Goal: Task Accomplishment & Management: Manage account settings

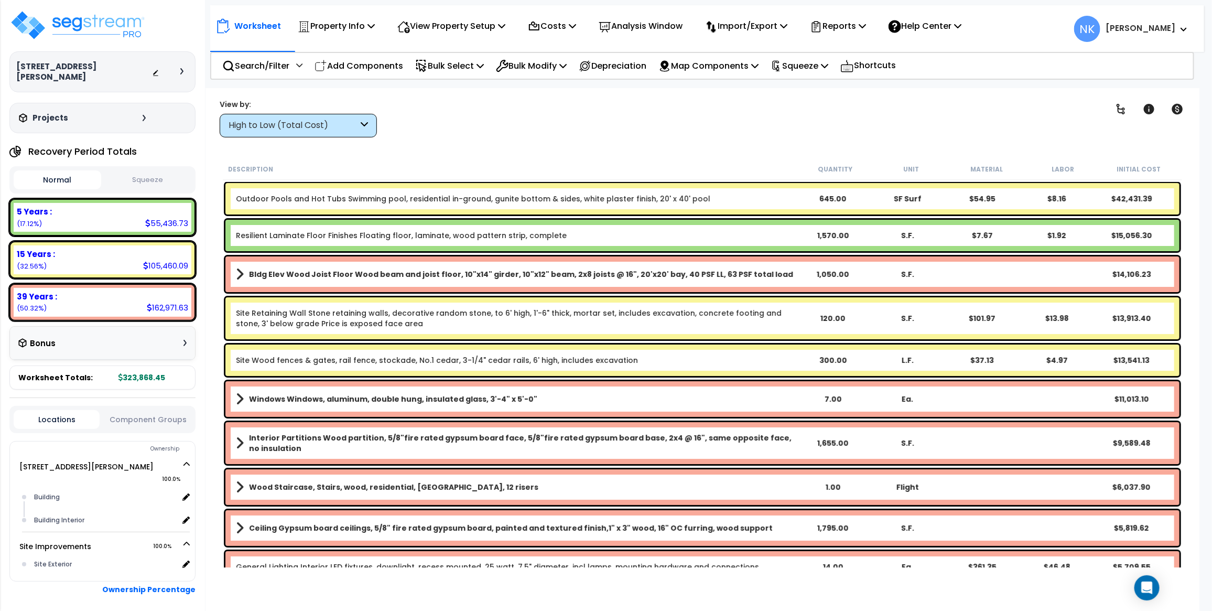
click at [177, 67] on div at bounding box center [170, 72] width 37 height 10
click at [180, 68] on icon at bounding box center [181, 71] width 3 height 6
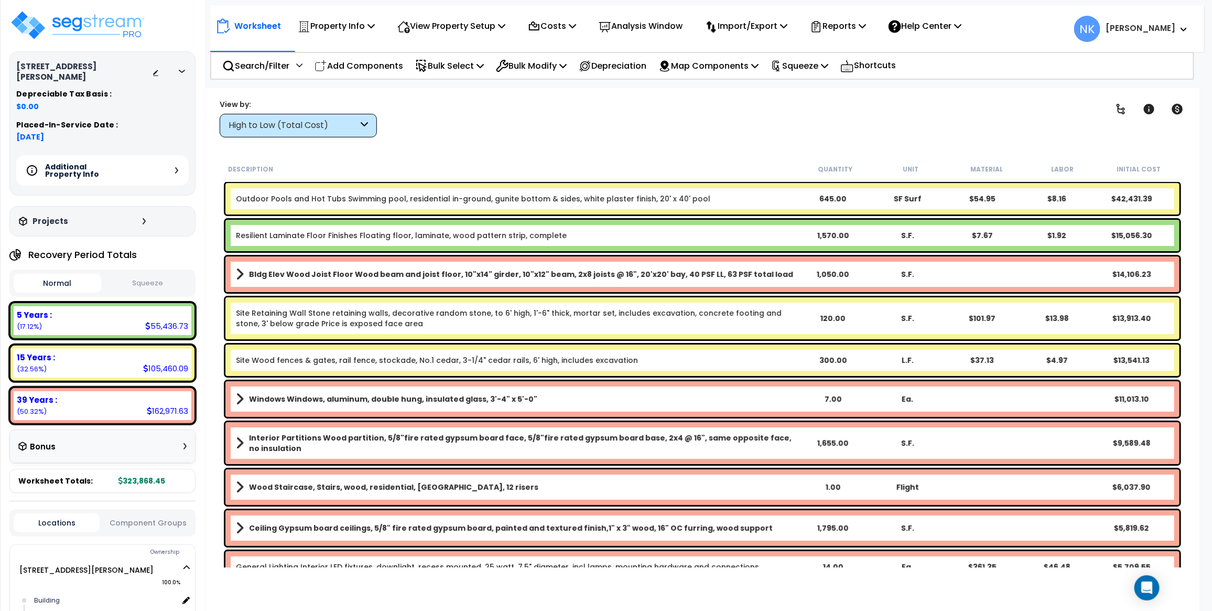
click at [180, 158] on div "Additional Property Info" at bounding box center [102, 170] width 172 height 30
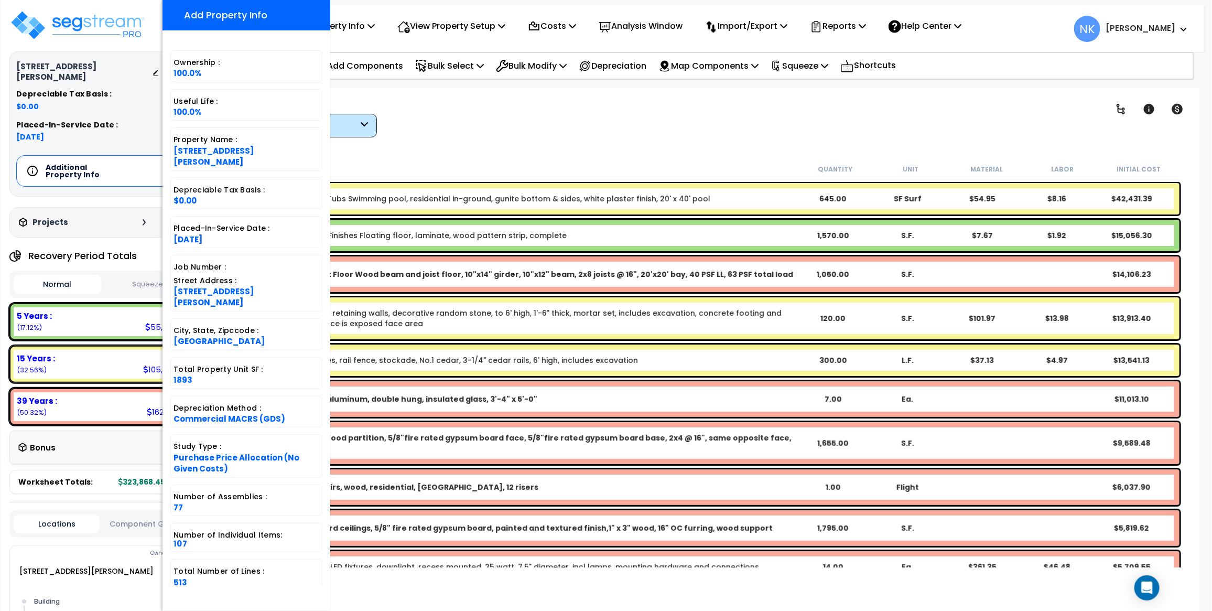
click at [571, 156] on div "Worksheet Property Info Property Setup Add Property Unit Template property Clon…" at bounding box center [702, 393] width 994 height 611
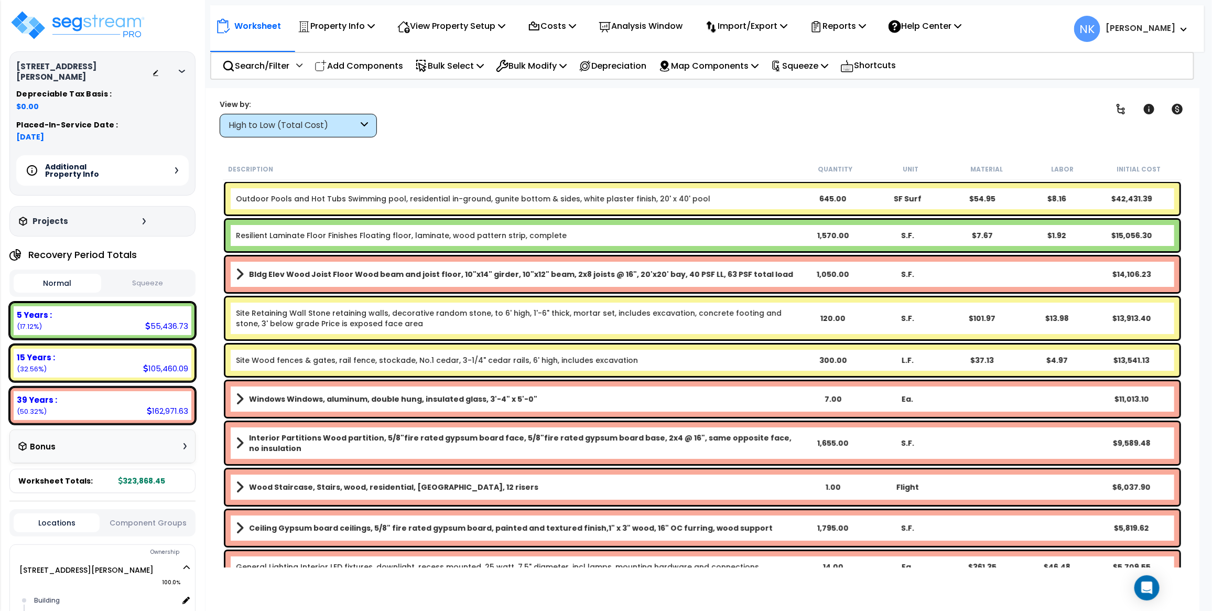
click at [185, 70] on icon at bounding box center [182, 71] width 6 height 3
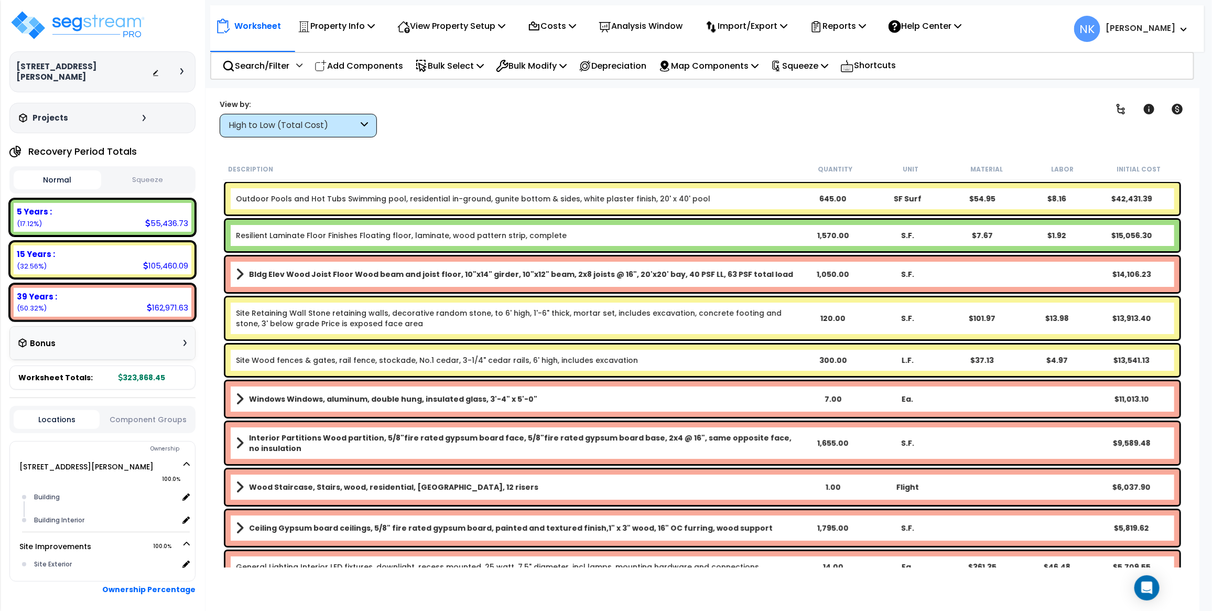
click at [318, 124] on div "High to Low (Total Cost)" at bounding box center [293, 126] width 129 height 12
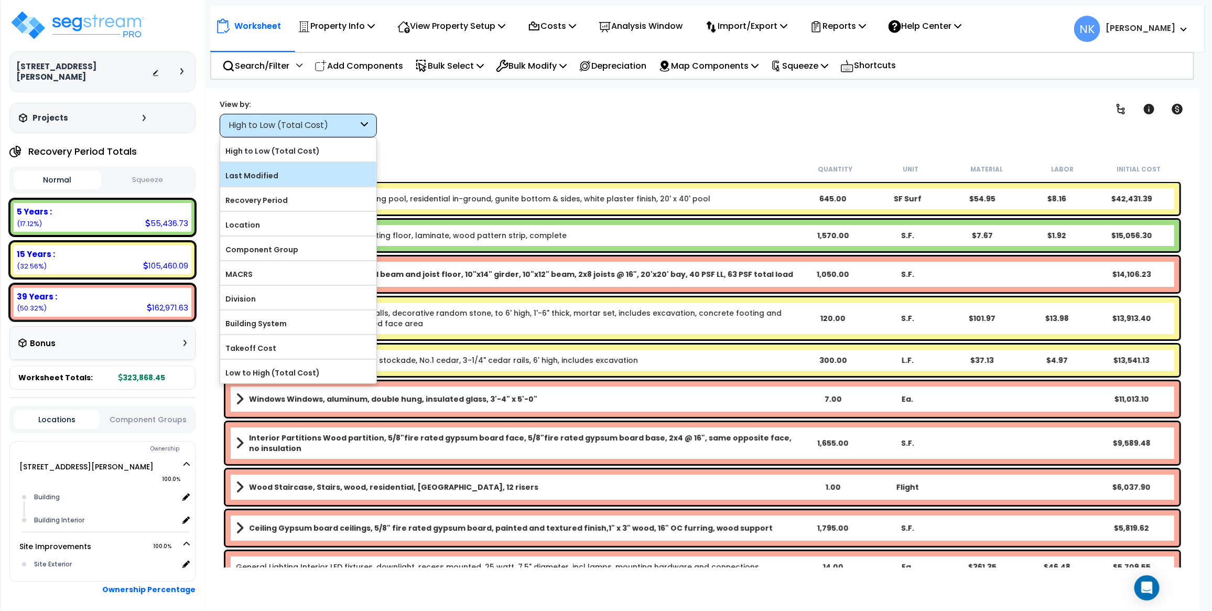
click at [300, 185] on div "Last Modified" at bounding box center [298, 175] width 156 height 24
click at [302, 180] on label "Last Modified" at bounding box center [298, 176] width 156 height 16
click at [0, 0] on input "Last Modified" at bounding box center [0, 0] width 0 height 0
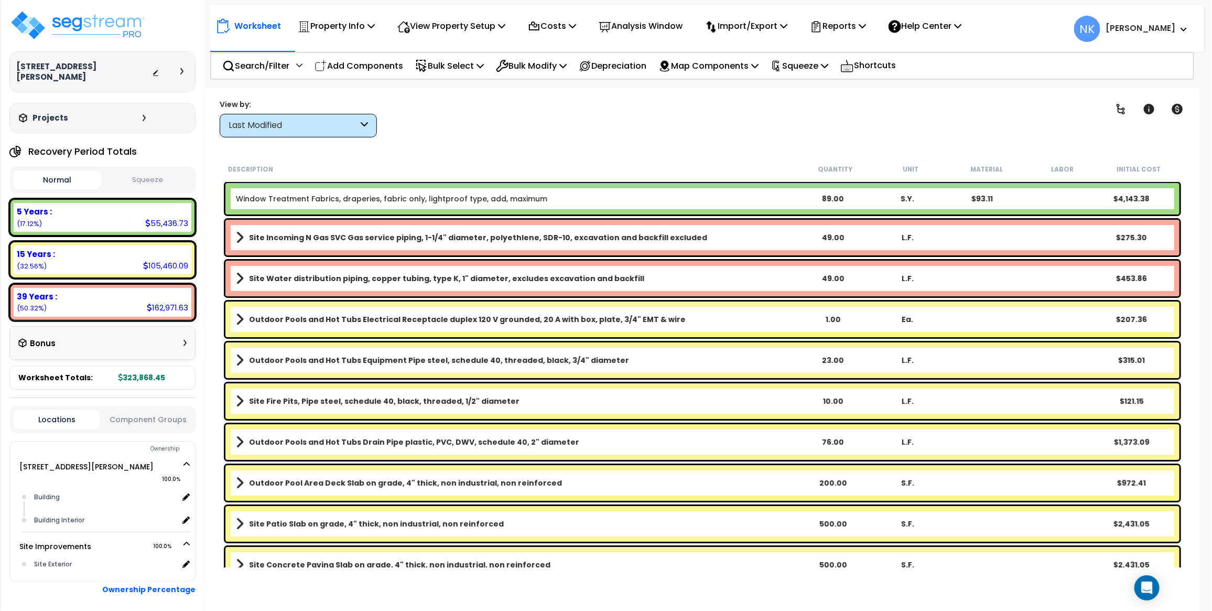
click at [528, 195] on link "Window Treatment Fabrics, draperies, fabric only, lightproof type, add, maximum" at bounding box center [391, 198] width 311 height 10
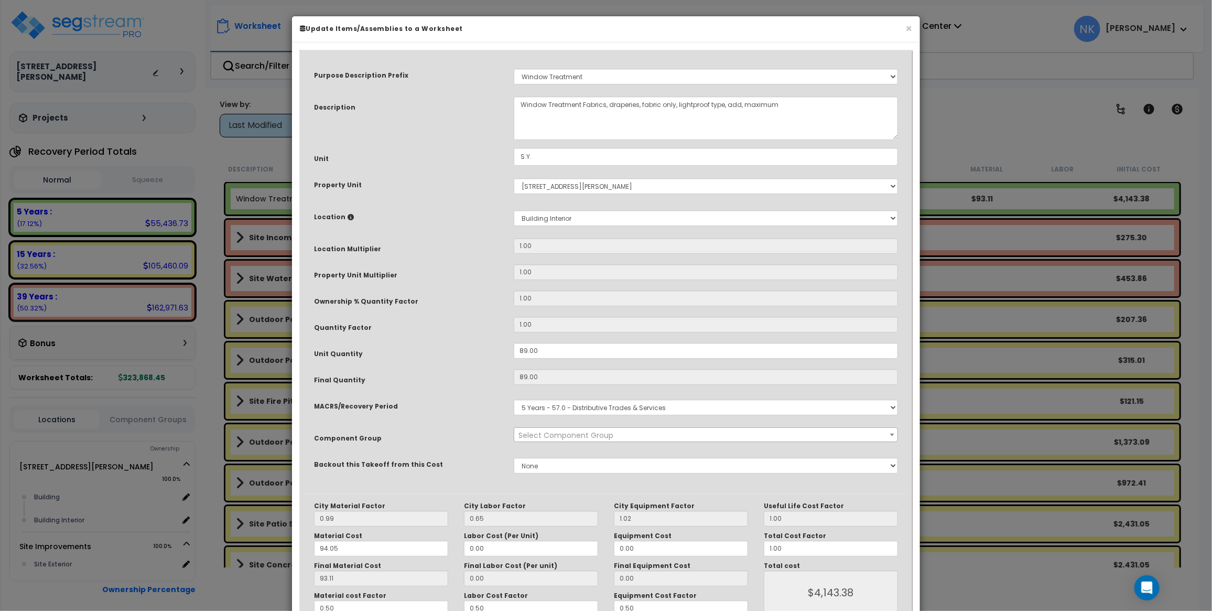
select select "14327"
click at [381, 610] on input "0.50" at bounding box center [381, 608] width 134 height 16
type input "0.5"
type input "$4,142.95"
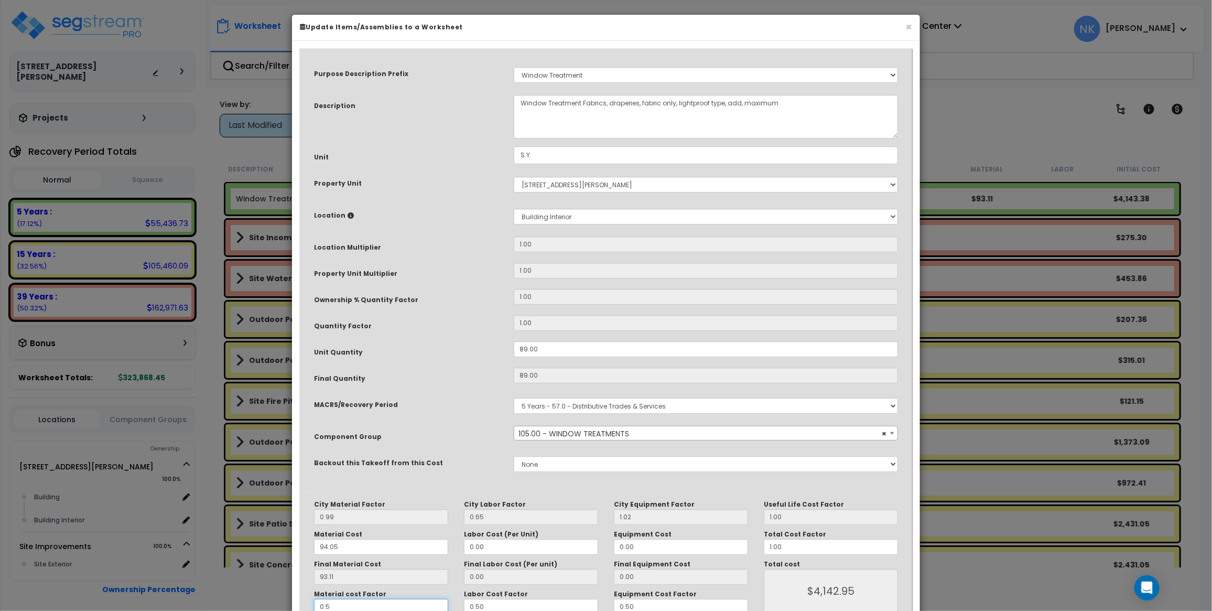
type input "0."
type input "$0.00"
type input "0.6"
type input "$4,972.43"
type input "0.60"
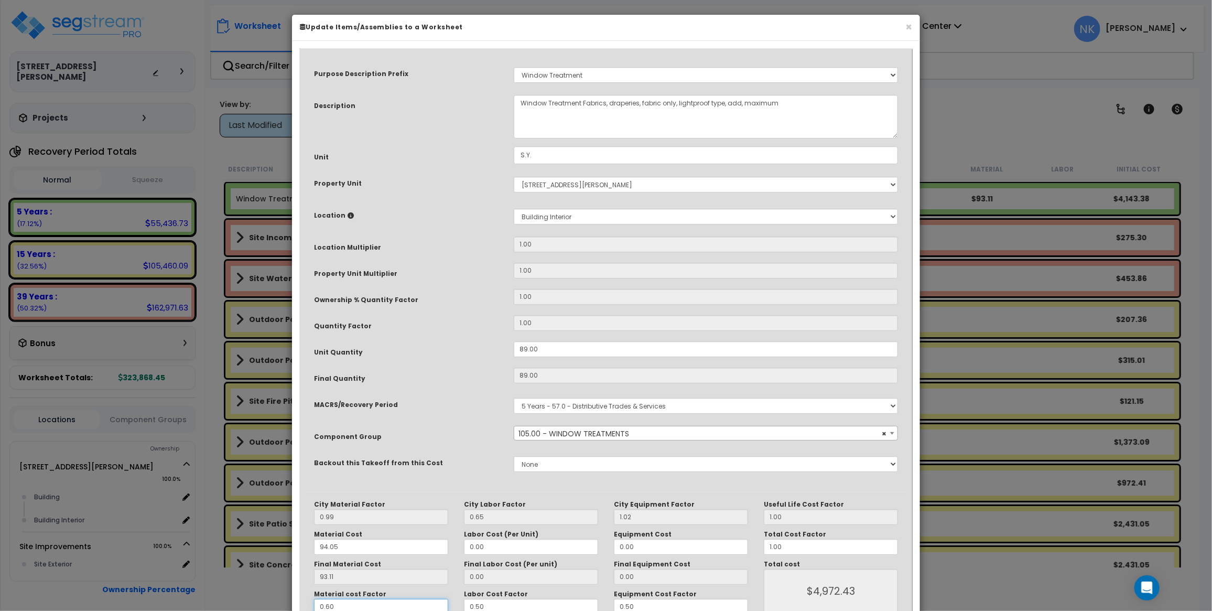
type input "$4,972.43"
type input "0.60"
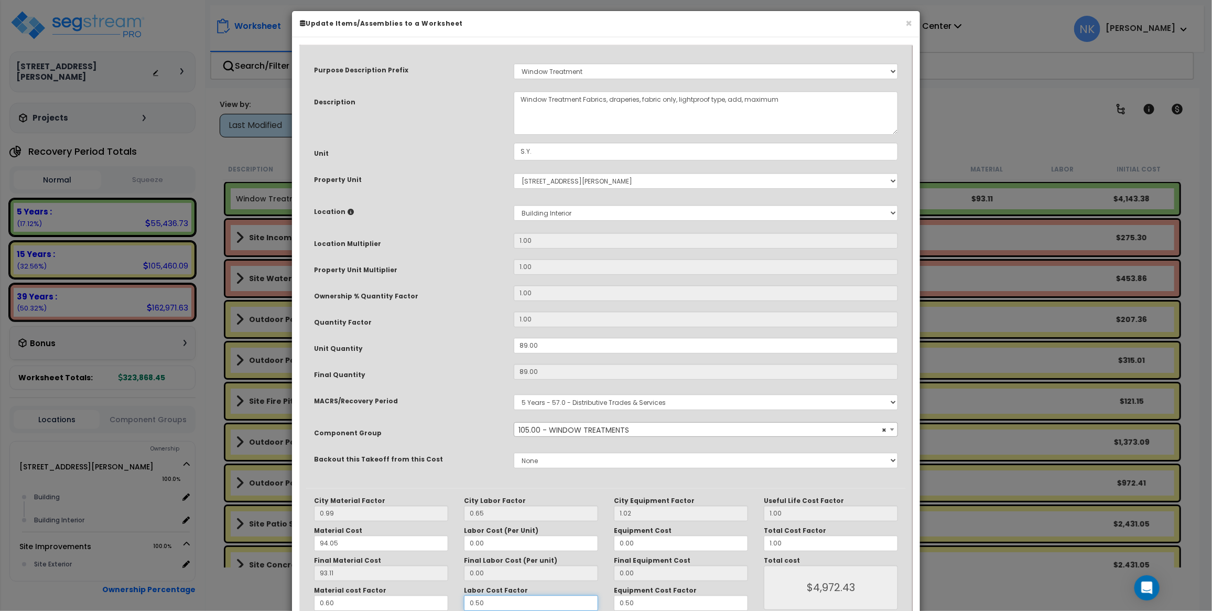
type input "$4,972.43"
type input "0"
type input "$4,972.43"
type input "0."
type input "$4,972.43"
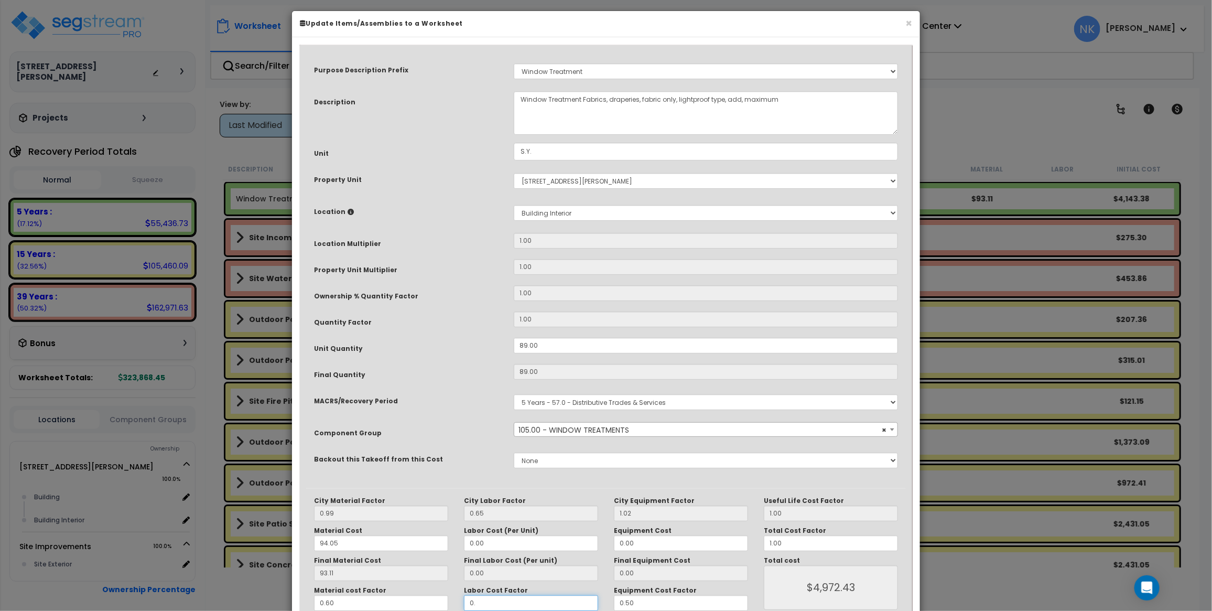
type input "0.6"
type input "$4,972.43"
type input "0.6"
type input "$4,972.43"
type input "0"
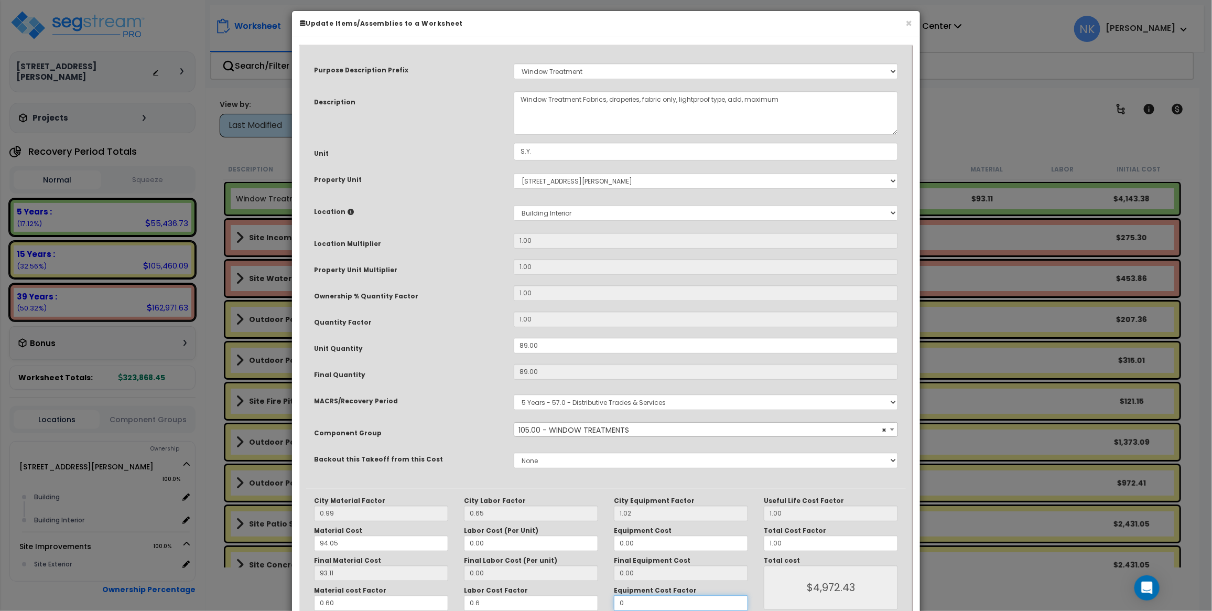
type input "$4,972.43"
type input "0."
type input "$4,972.43"
type input "0.6"
type input "$4,972.43"
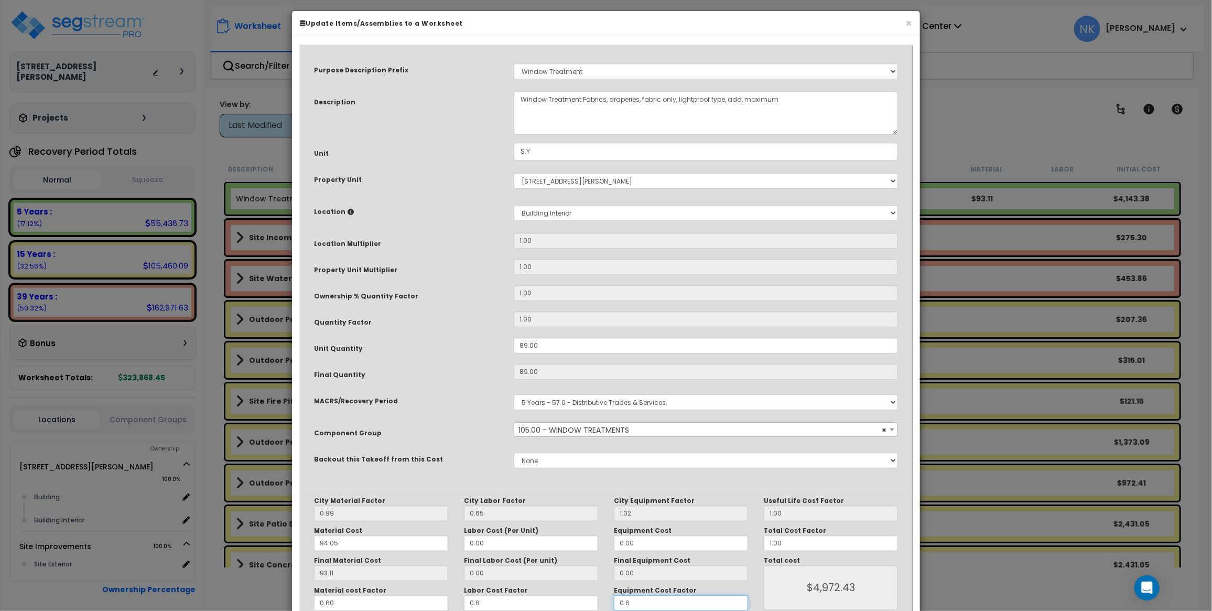
type input "0.6"
type input "$4,972.43"
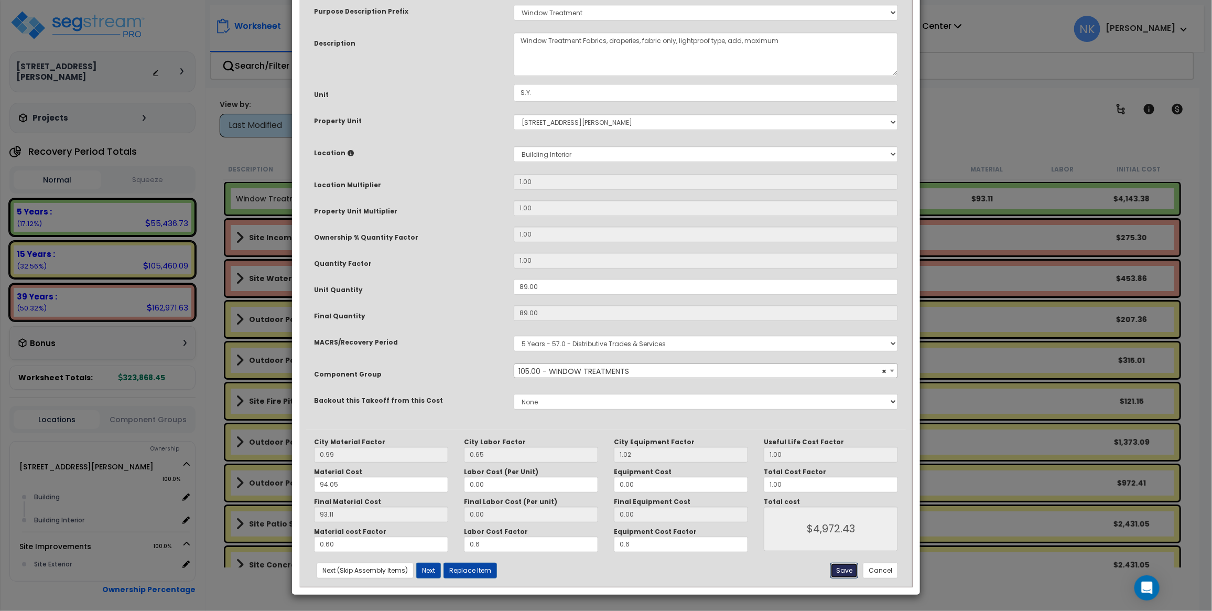
click at [845, 569] on button "Save" at bounding box center [844, 570] width 28 height 16
type input "0.60"
type input "4972.43"
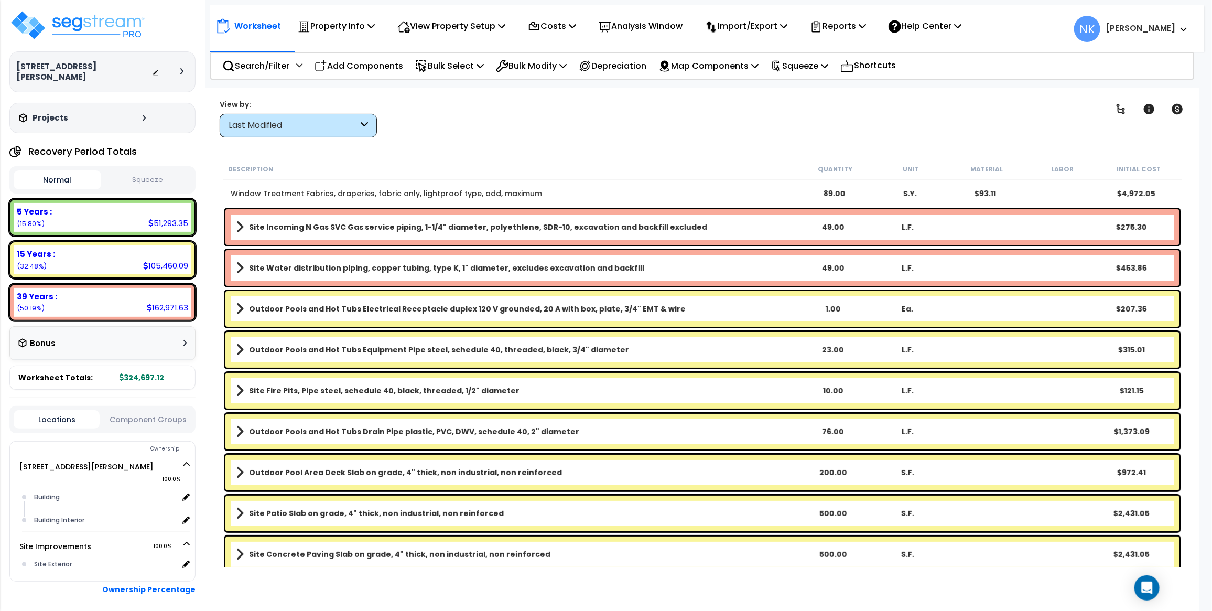
click at [423, 191] on link "Window Treatment Fabrics, draperies, fabric only, lightproof type, add, maximum" at bounding box center [386, 193] width 311 height 10
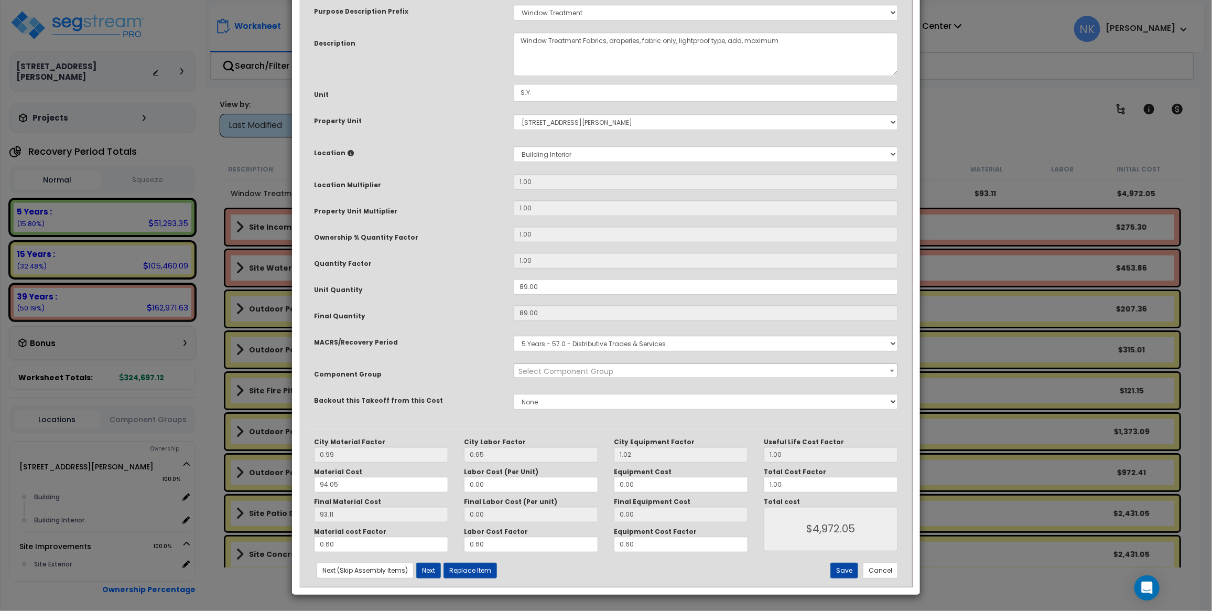
select select "14327"
click at [375, 540] on input "0.60" at bounding box center [381, 544] width 134 height 16
type input "$4,972.43"
type input "0.0"
type input "$0.00"
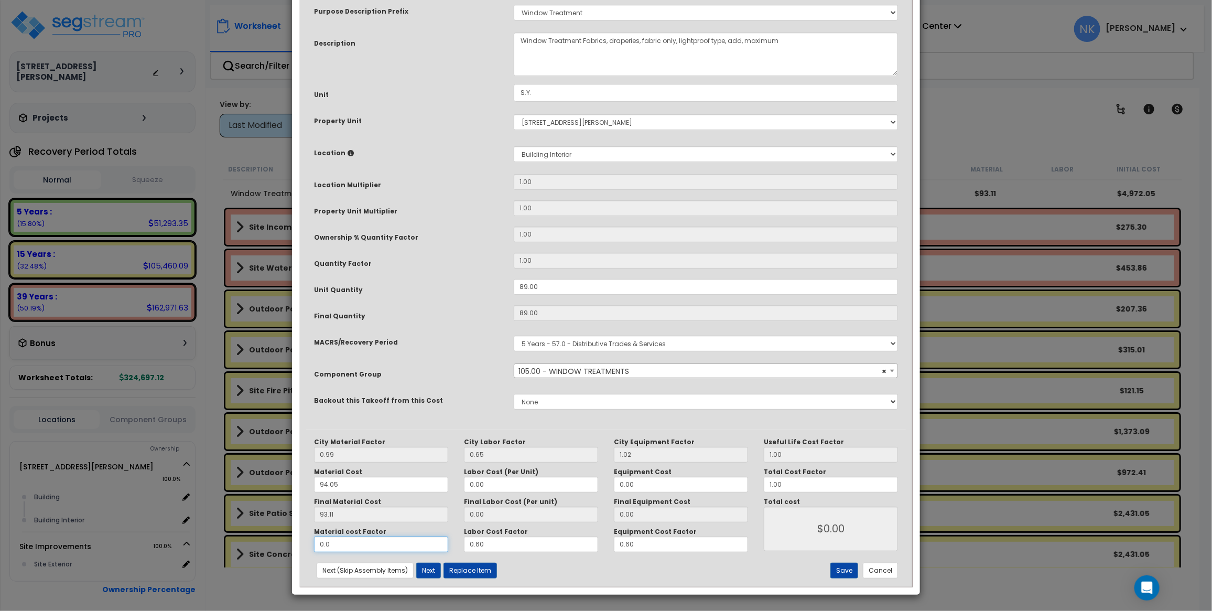
type input "07.0"
type input "$58,007.53"
type input "0.0"
type input "$0.00"
type input "0.70"
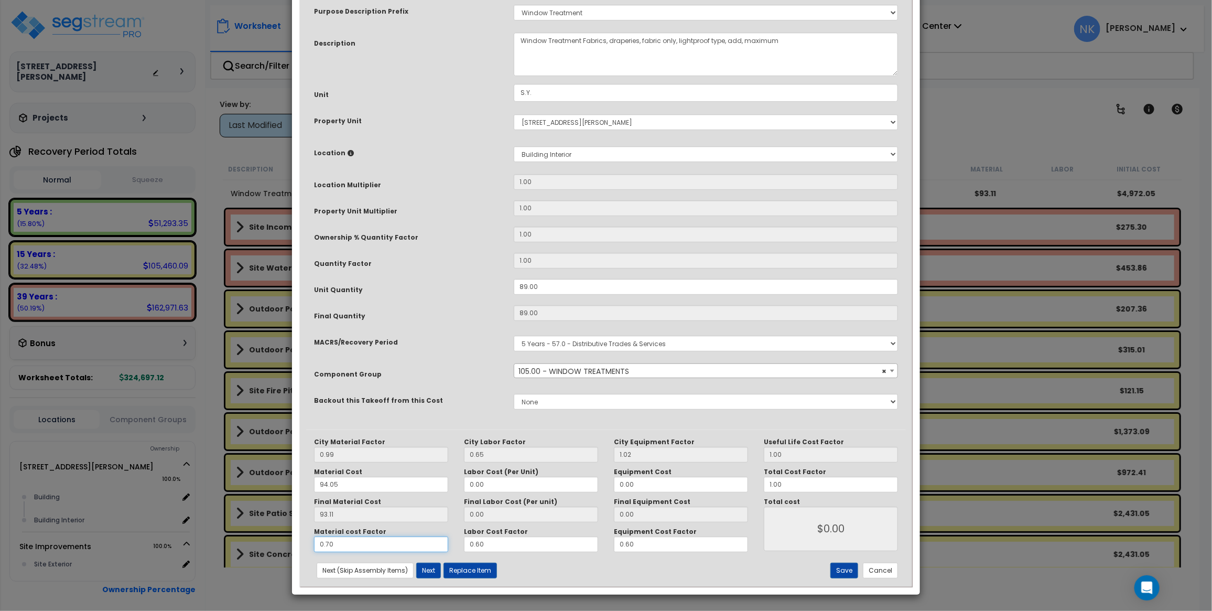
type input "$5,801.02"
type input "0.70"
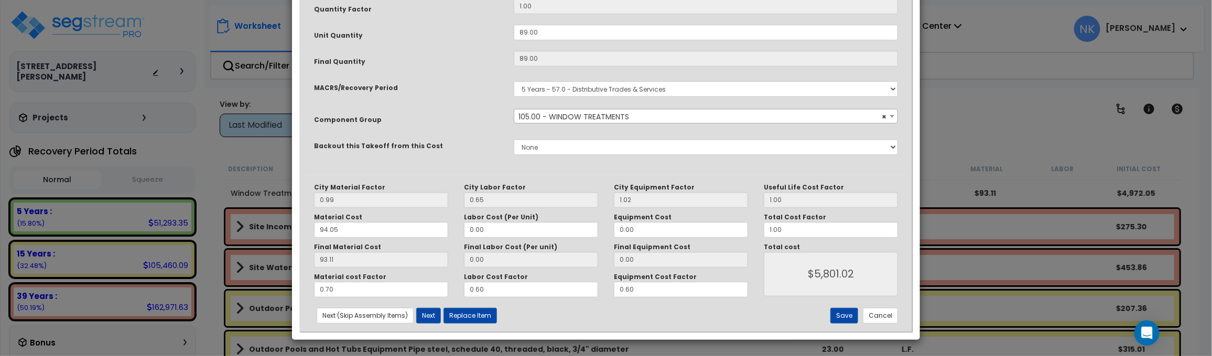
scroll to position [316, 0]
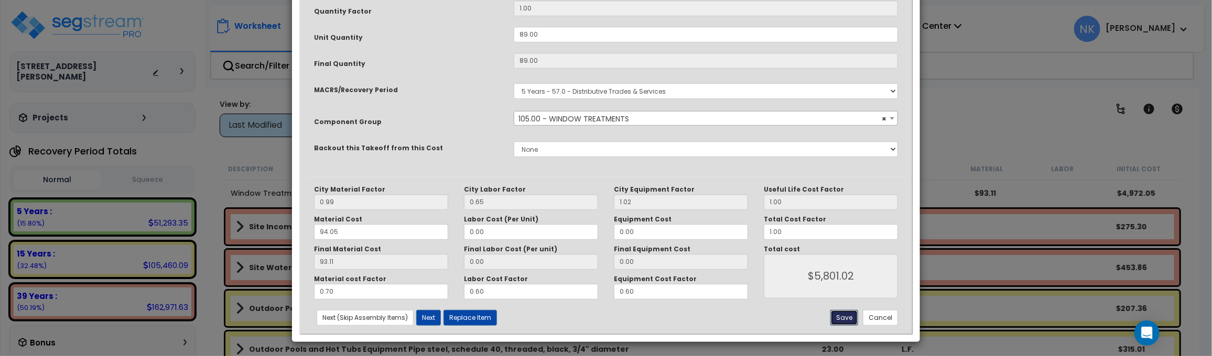
click at [845, 317] on button "Save" at bounding box center [844, 318] width 28 height 16
type input "5801.02"
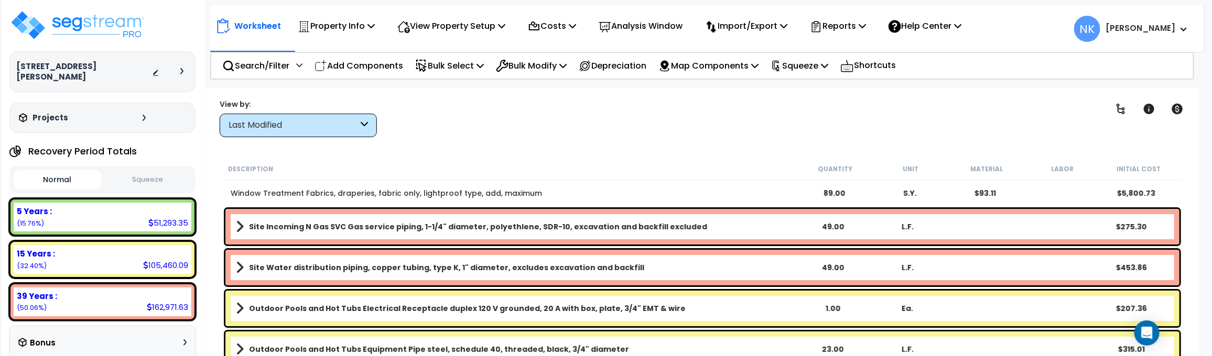
click at [439, 190] on link "Window Treatment Fabrics, draperies, fabric only, lightproof type, add, maximum" at bounding box center [386, 193] width 311 height 10
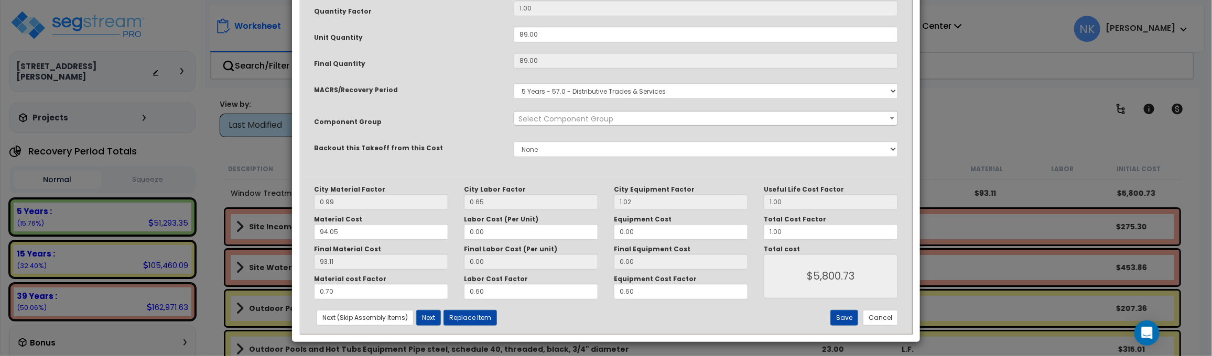
scroll to position [0, 0]
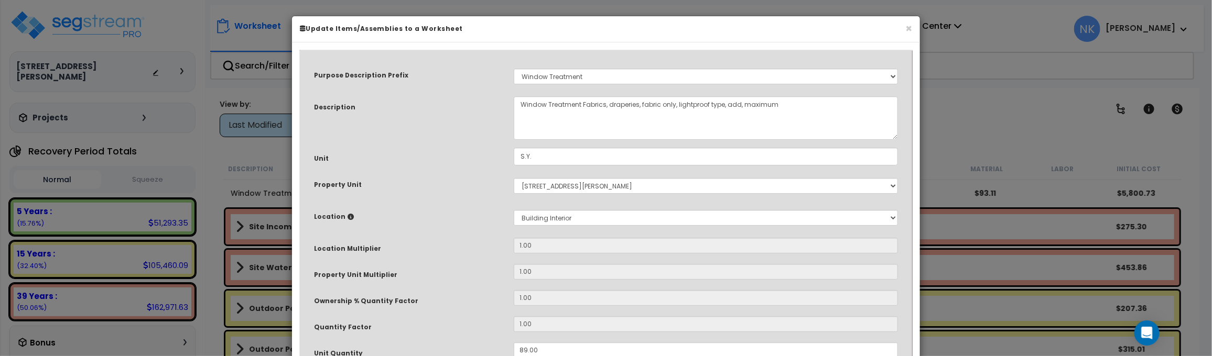
select select "14327"
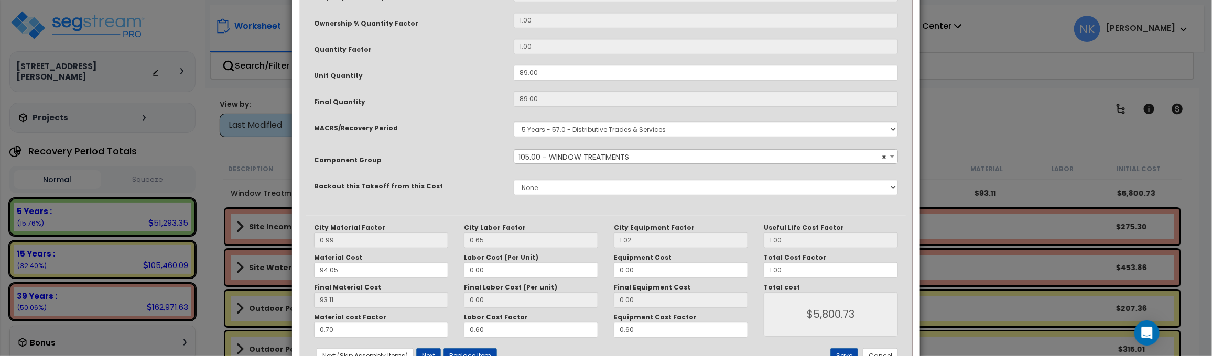
scroll to position [288, 0]
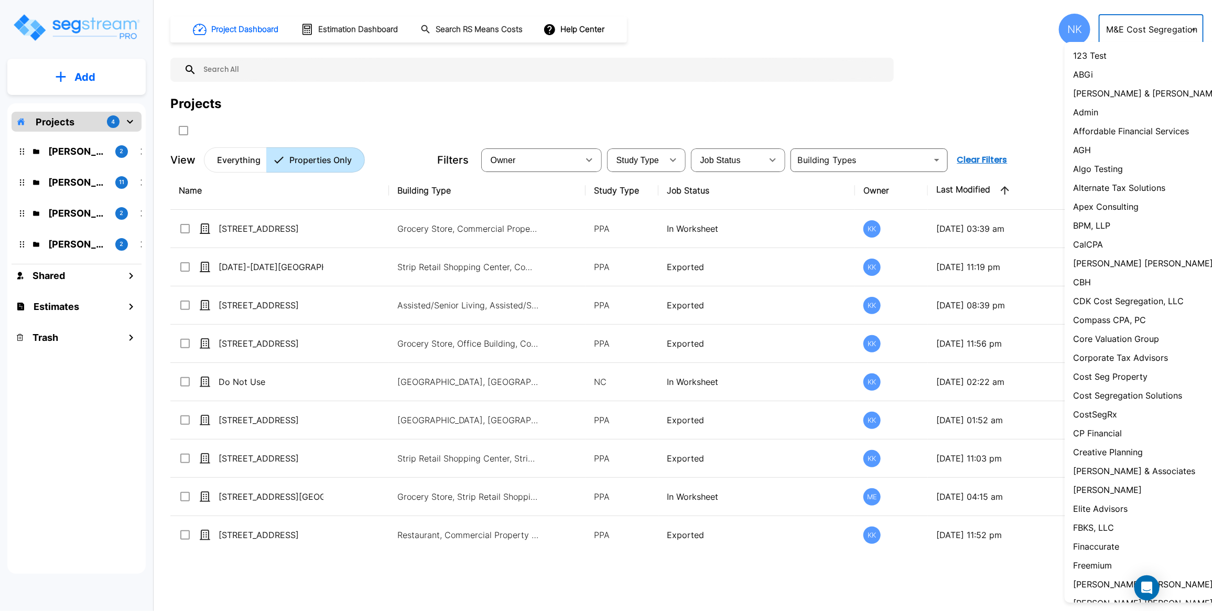
click at [1129, 23] on body "× Your report is being generated. Be patient! × We're working on your Modificat…" at bounding box center [606, 305] width 1212 height 611
click at [1110, 114] on li "Admin" at bounding box center [1162, 112] width 194 height 19
type input "1"
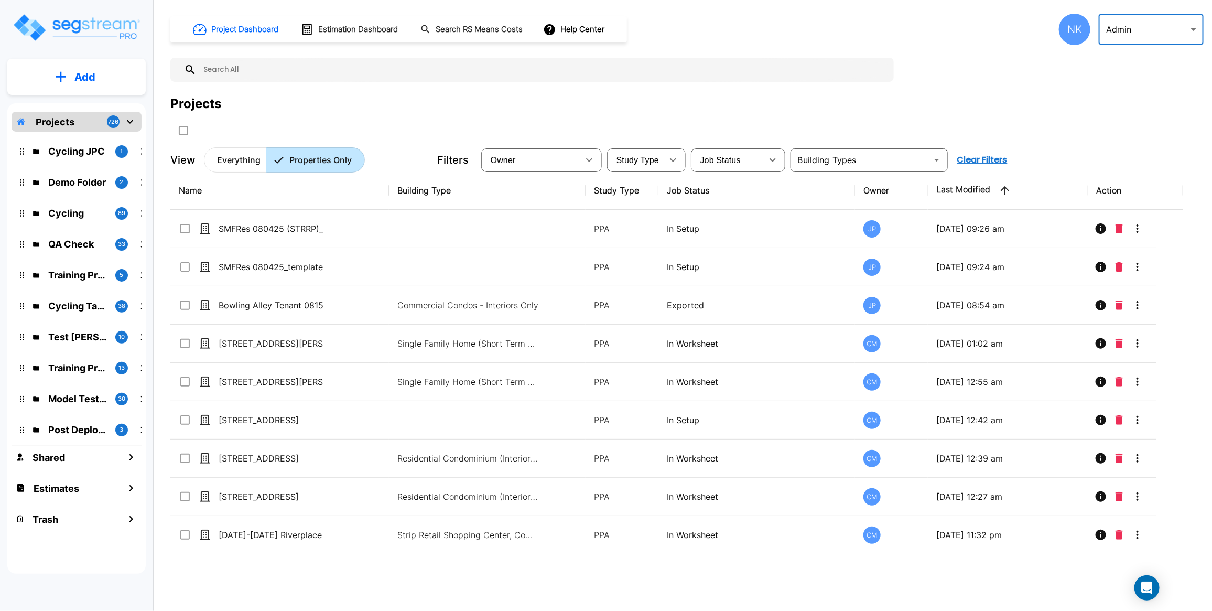
click at [1083, 35] on div "NK" at bounding box center [1074, 29] width 31 height 31
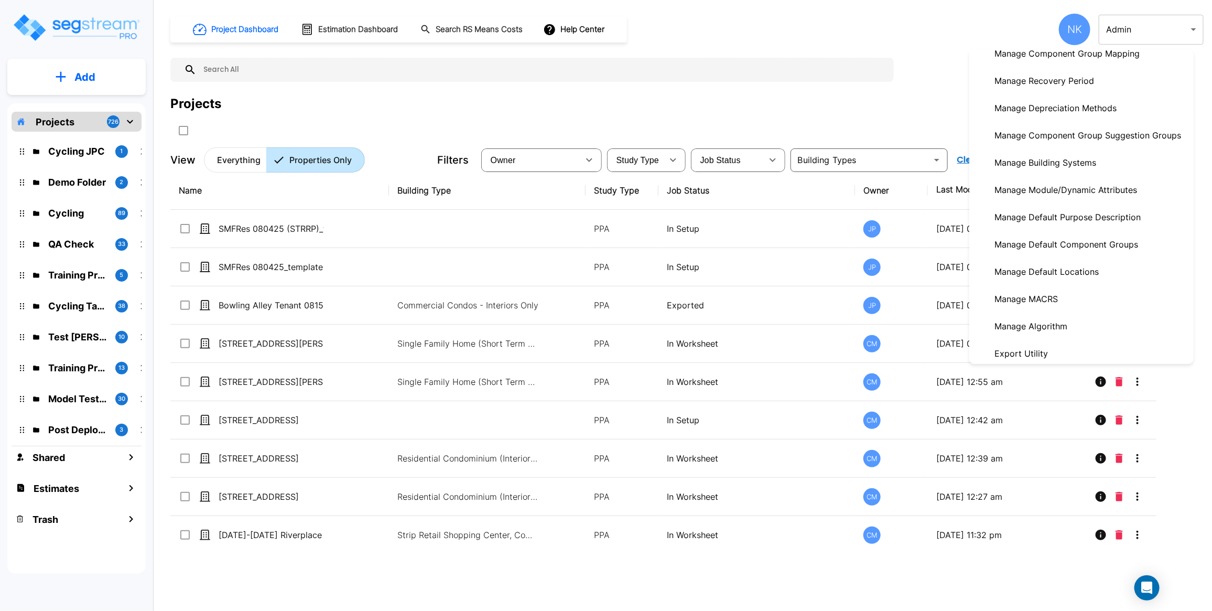
scroll to position [331, 0]
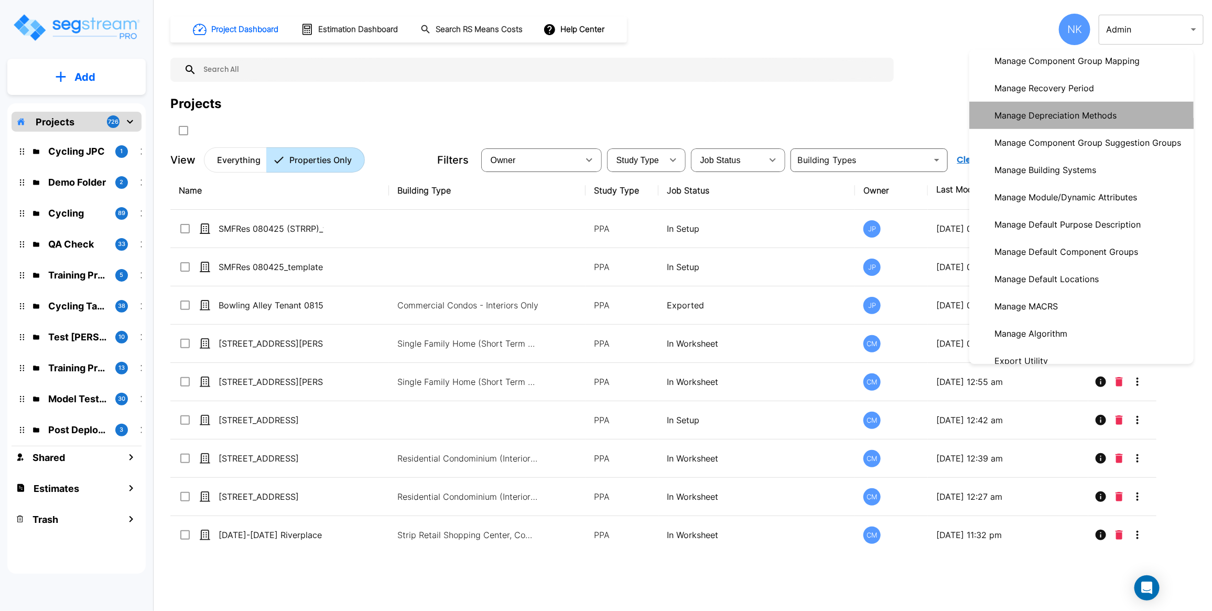
click at [1068, 126] on p "Manage Depreciation Methods" at bounding box center [1055, 115] width 131 height 21
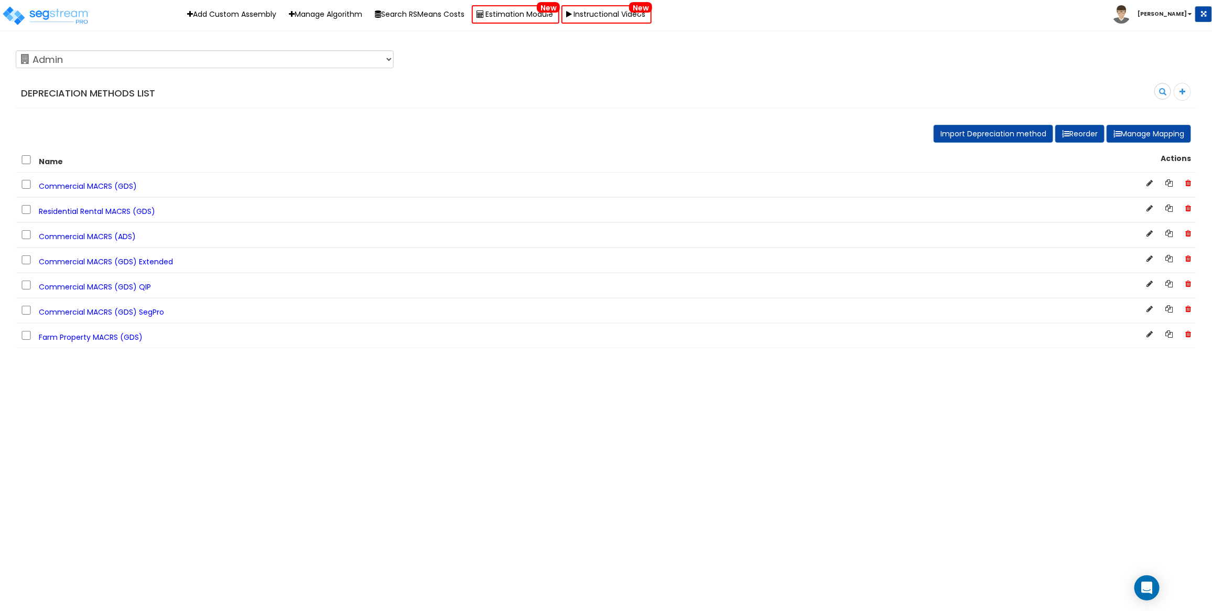
click at [112, 186] on span "Commercial MACRS (GDS)" at bounding box center [88, 186] width 98 height 10
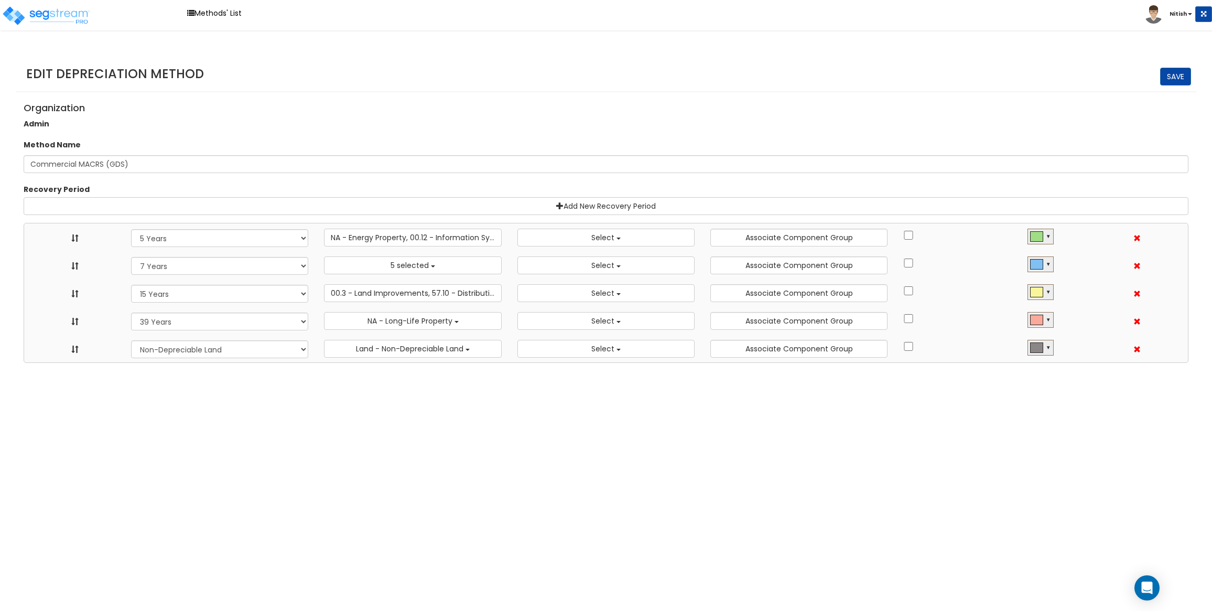
select select "5Y"
select select
select select "7Y"
select select
select select "15Y"
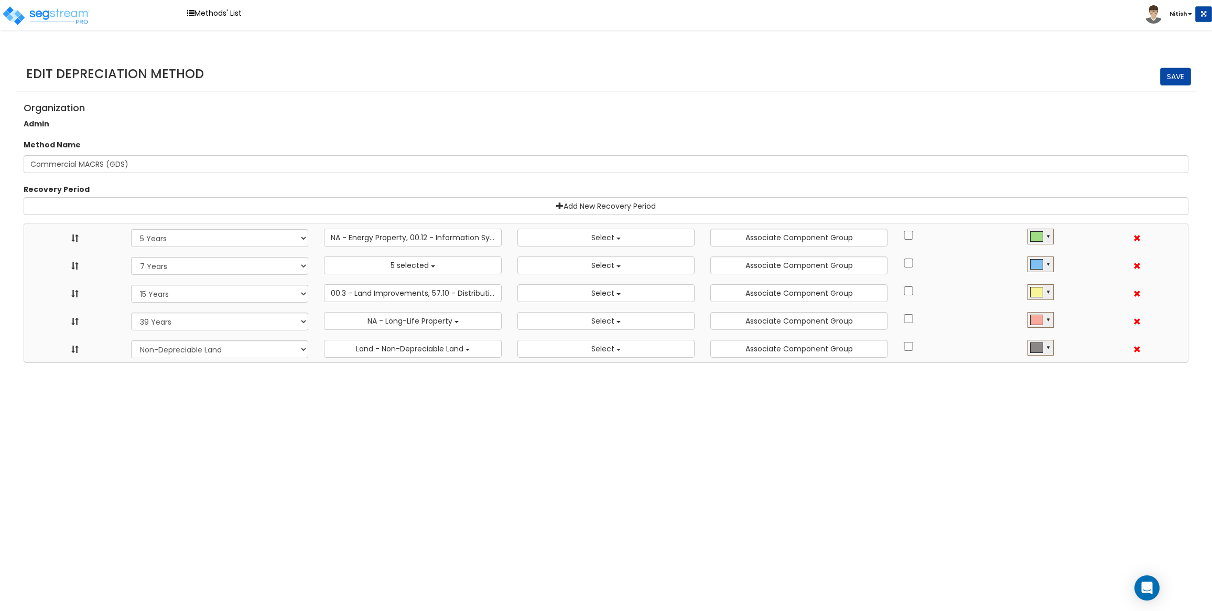
select select
select select "39Y"
select select
select select "NO"
select select
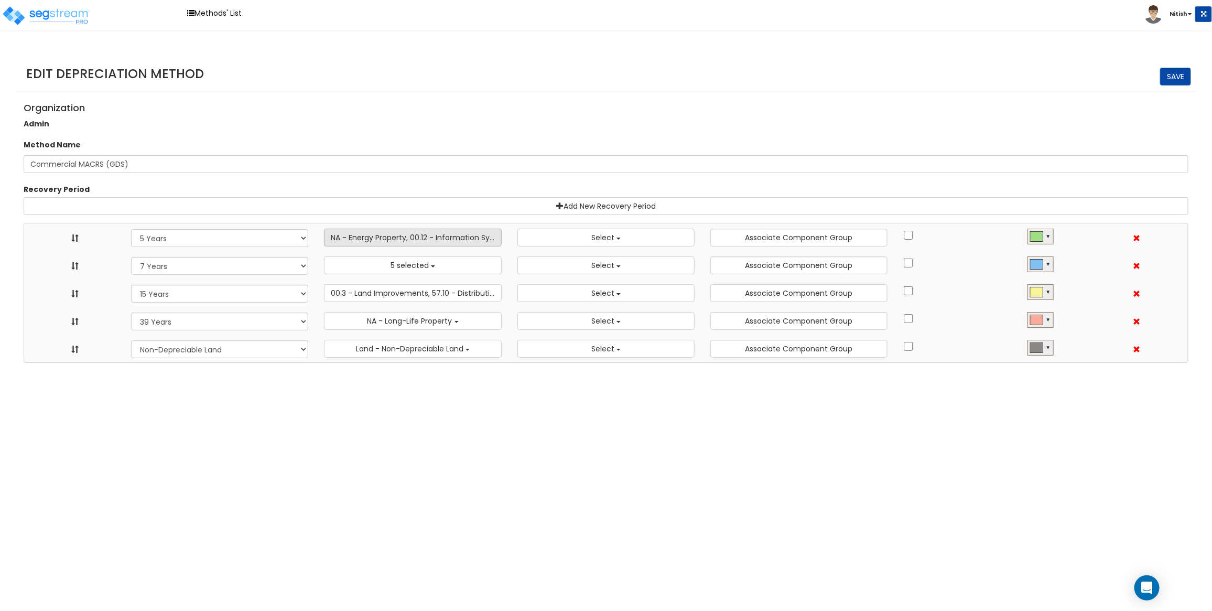
click at [392, 245] on button "NA - Energy Property, 00.12 - Information Systems, 57.0 - Distributive Trades &…" at bounding box center [412, 238] width 177 height 18
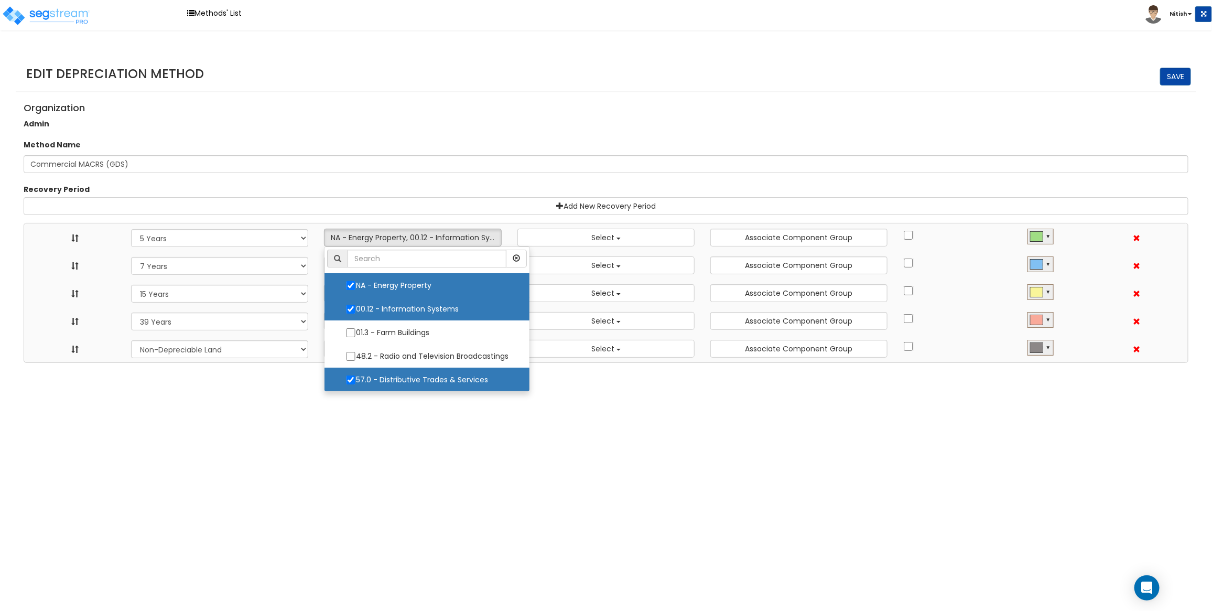
click at [538, 113] on div "Organization Admin" at bounding box center [606, 115] width 1180 height 34
